Goal: Transaction & Acquisition: Download file/media

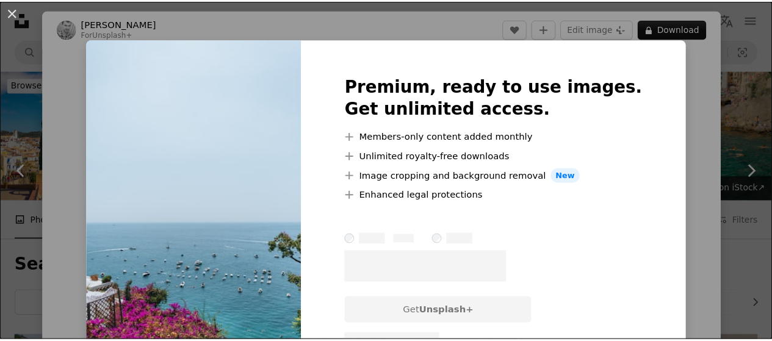
scroll to position [1763, 0]
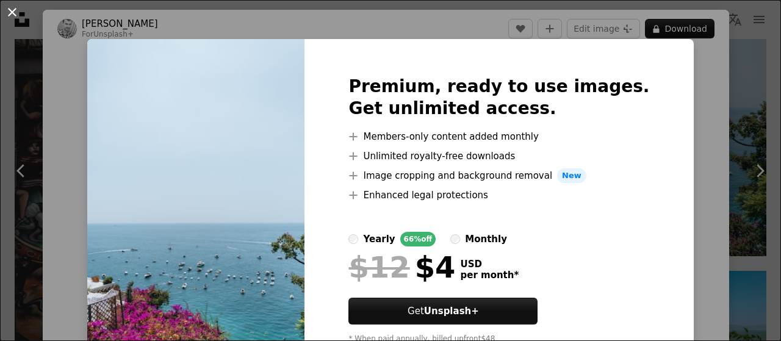
click at [13, 13] on button "An X shape" at bounding box center [12, 12] width 15 height 15
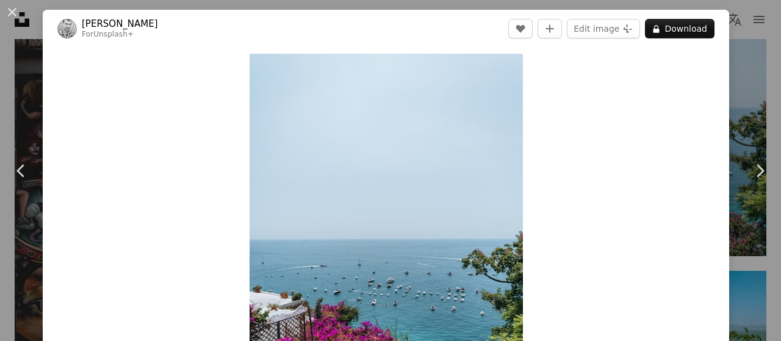
click at [13, 13] on button "An X shape" at bounding box center [12, 12] width 15 height 15
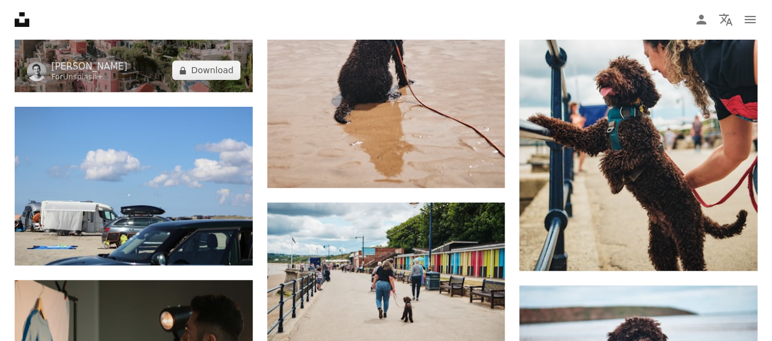
scroll to position [2589, 0]
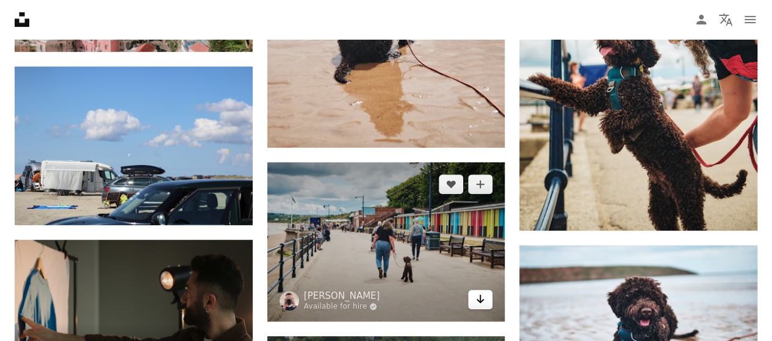
click at [481, 300] on icon "Download" at bounding box center [481, 299] width 8 height 9
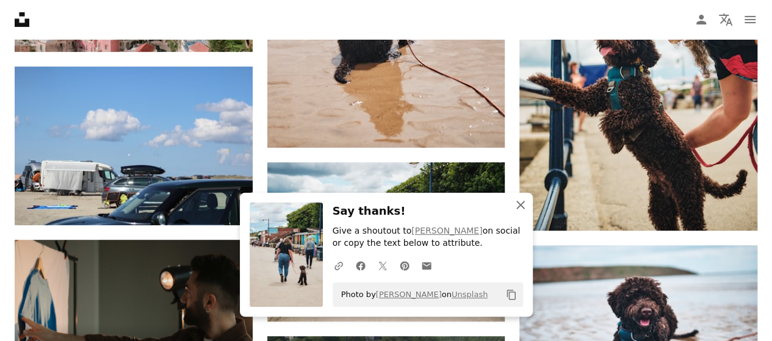
click at [520, 206] on icon "button" at bounding box center [520, 205] width 9 height 9
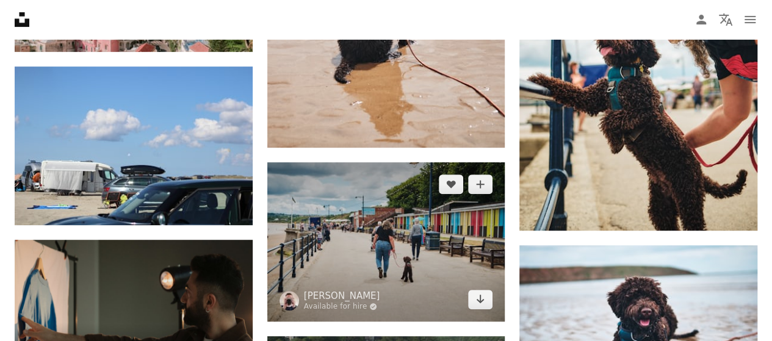
click at [383, 247] on img at bounding box center [386, 241] width 238 height 159
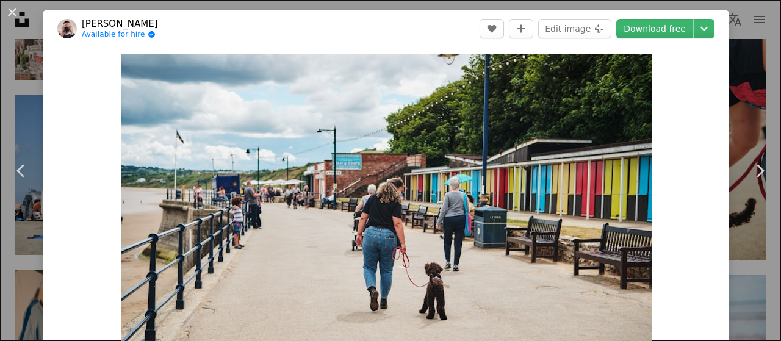
click at [687, 162] on div "Zoom in" at bounding box center [386, 231] width 686 height 366
click at [12, 11] on button "An X shape" at bounding box center [12, 12] width 15 height 15
